Goal: Task Accomplishment & Management: Manage account settings

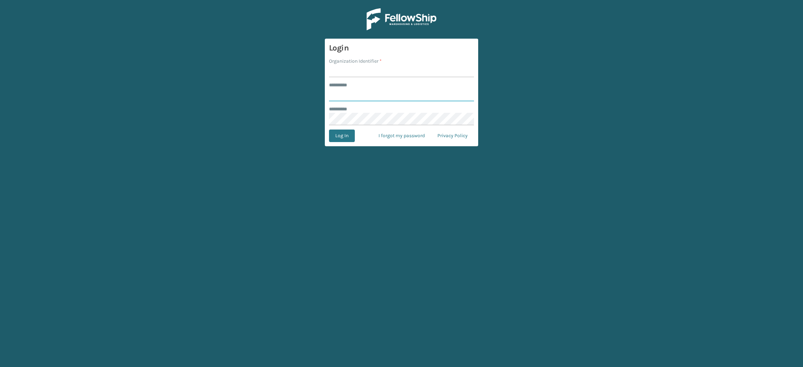
type input "**********"
click at [344, 79] on form "**********" at bounding box center [401, 93] width 153 height 108
click at [344, 74] on input "Organization Identifier *" at bounding box center [401, 71] width 145 height 13
type input "SuperAdminOrganization"
click at [339, 130] on button "Log In" at bounding box center [342, 136] width 26 height 13
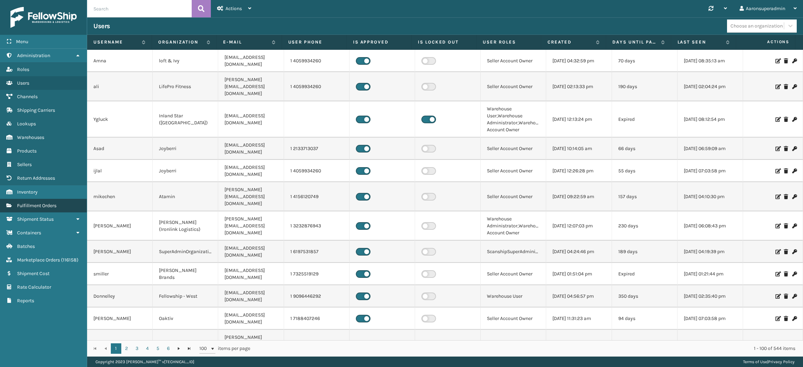
click at [71, 203] on link "Fulfillment Orders" at bounding box center [43, 206] width 87 height 14
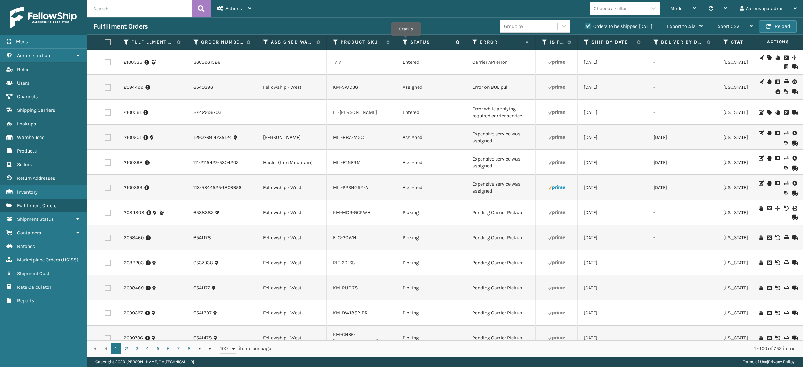
click at [406, 40] on icon at bounding box center [405, 42] width 6 height 6
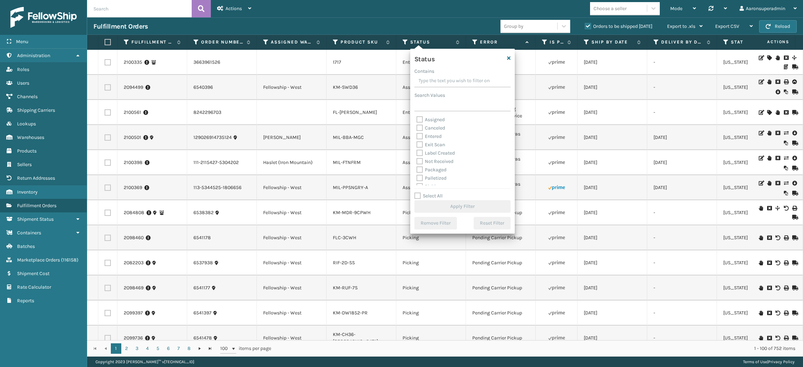
click at [433, 169] on label "Packaged" at bounding box center [431, 170] width 30 height 6
click at [417, 169] on input "Packaged" at bounding box center [416, 168] width 0 height 5
checkbox input "true"
click at [428, 177] on label "Palletized" at bounding box center [431, 178] width 30 height 6
click at [417, 177] on input "Palletized" at bounding box center [416, 176] width 0 height 5
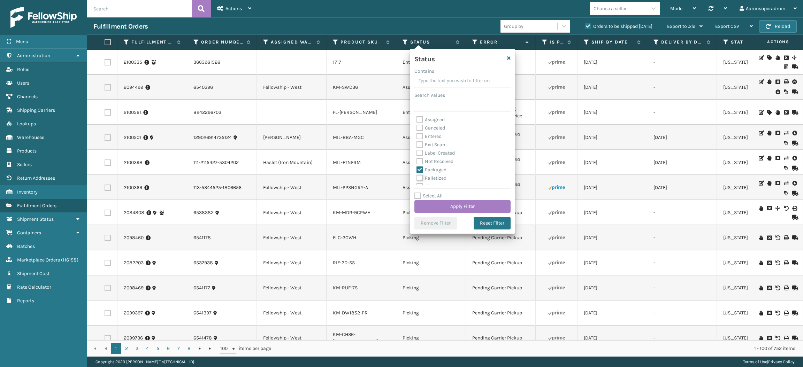
checkbox input "true"
click at [424, 152] on label "Label Created" at bounding box center [435, 153] width 38 height 6
click at [417, 152] on input "Label Created" at bounding box center [416, 151] width 0 height 5
checkbox input "true"
click at [427, 200] on button "Apply Filter" at bounding box center [462, 206] width 96 height 13
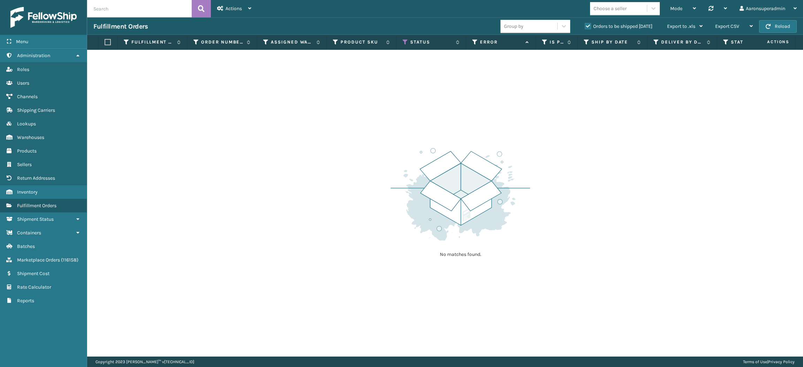
click at [584, 24] on label "Orders to be shipped [DATE]" at bounding box center [618, 26] width 68 height 6
click at [584, 24] on input "Orders to be shipped [DATE]" at bounding box center [584, 24] width 0 height 5
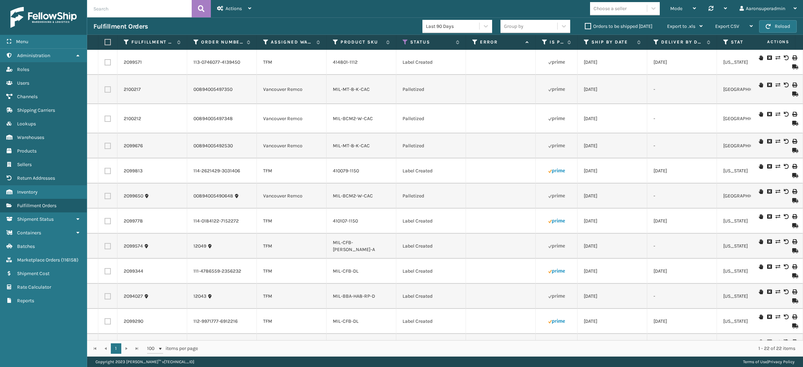
scroll to position [277, 0]
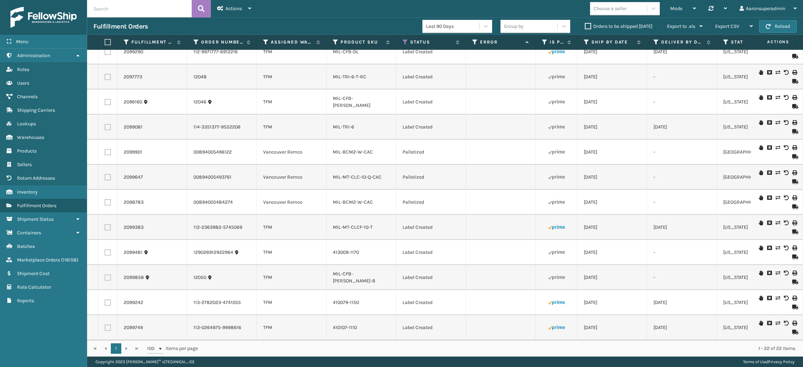
click at [109, 41] on label at bounding box center [106, 42] width 4 height 6
click at [105, 41] on input "checkbox" at bounding box center [104, 42] width 0 height 5
checkbox input "true"
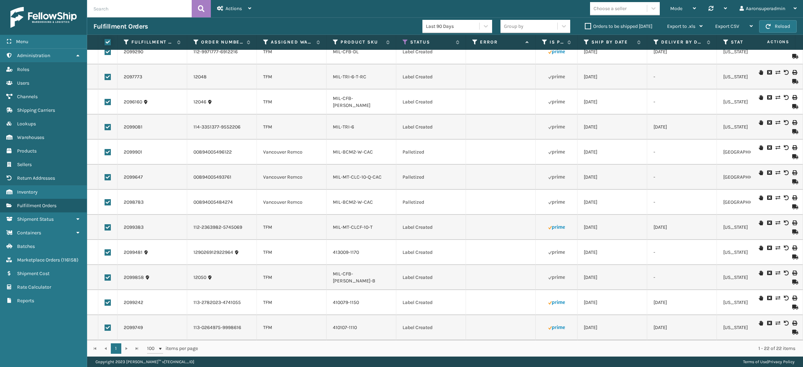
checkbox input "true"
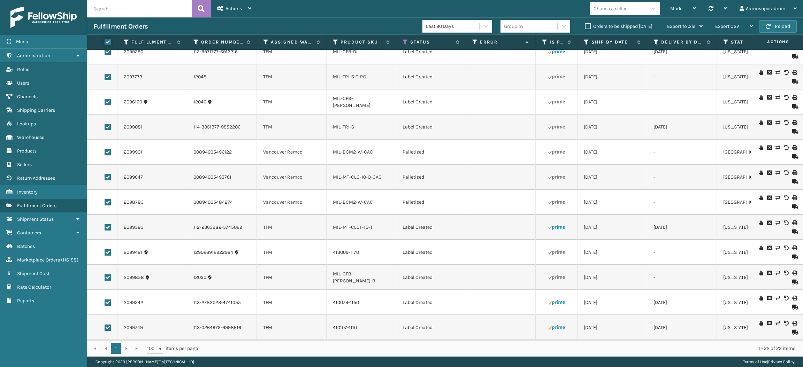
checkbox input "true"
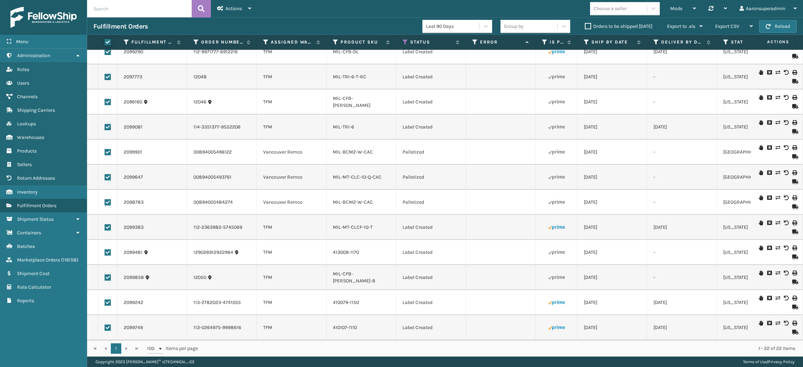
checkbox input "true"
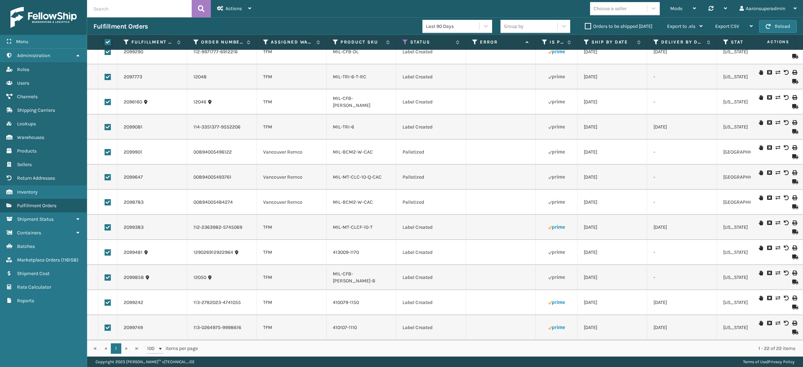
checkbox input "true"
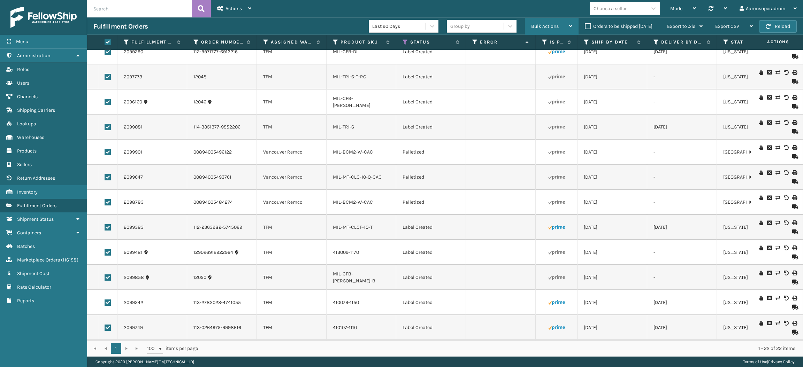
click at [545, 21] on div "Bulk Actions" at bounding box center [551, 26] width 41 height 17
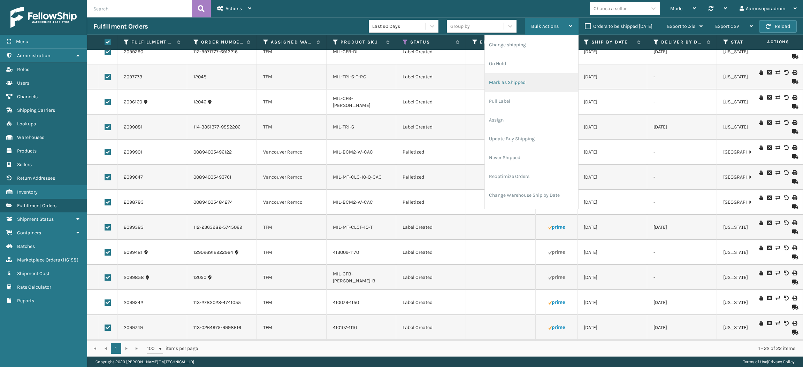
click at [514, 76] on li "Mark as Shipped" at bounding box center [531, 82] width 93 height 19
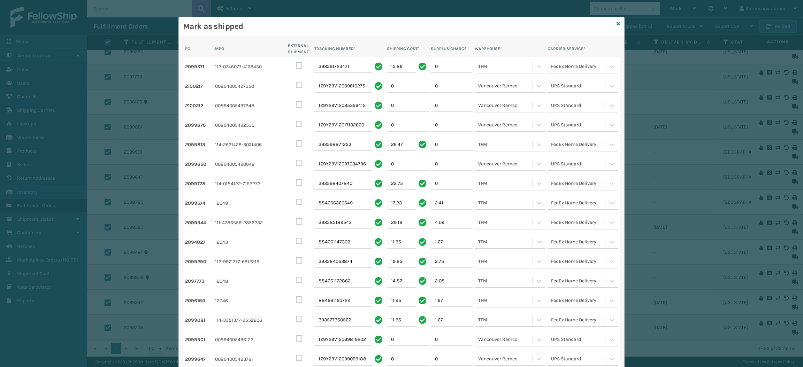
scroll to position [163, 0]
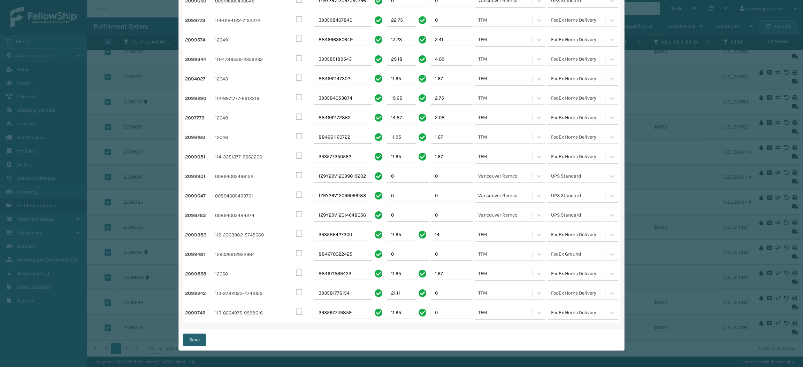
click at [195, 342] on button "Save" at bounding box center [194, 340] width 23 height 13
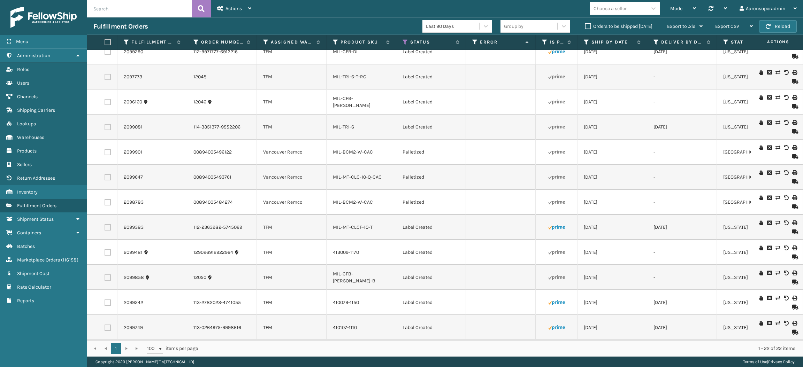
checkbox input "false"
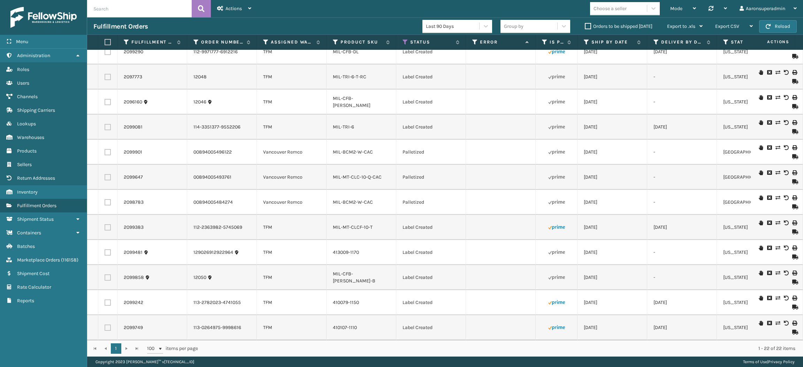
checkbox input "false"
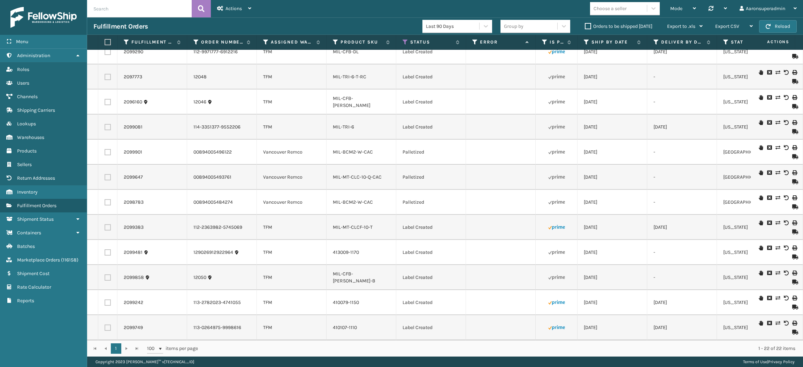
checkbox input "false"
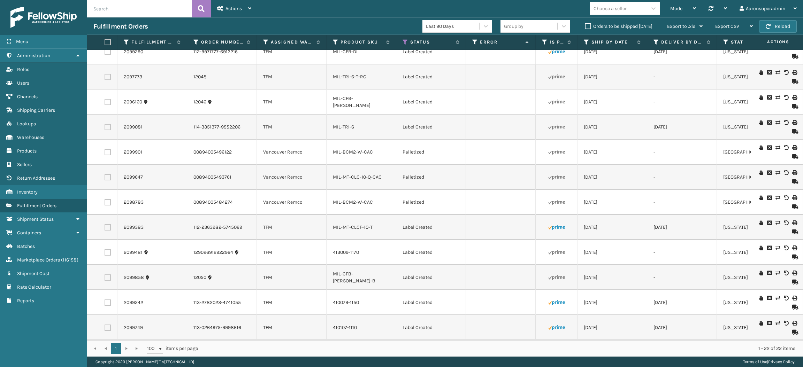
checkbox input "false"
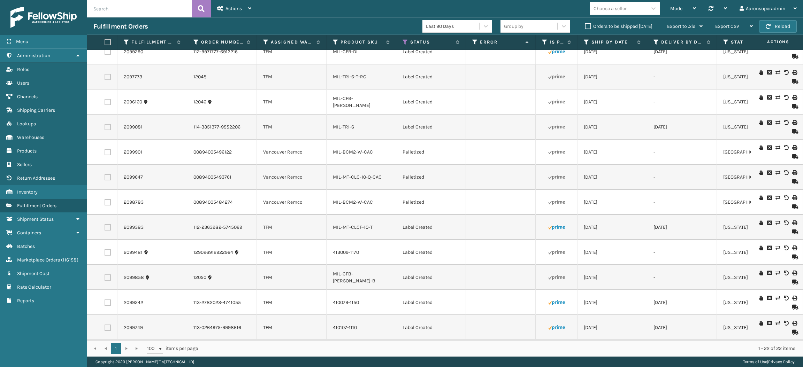
checkbox input "false"
